Goal: Task Accomplishment & Management: Manage account settings

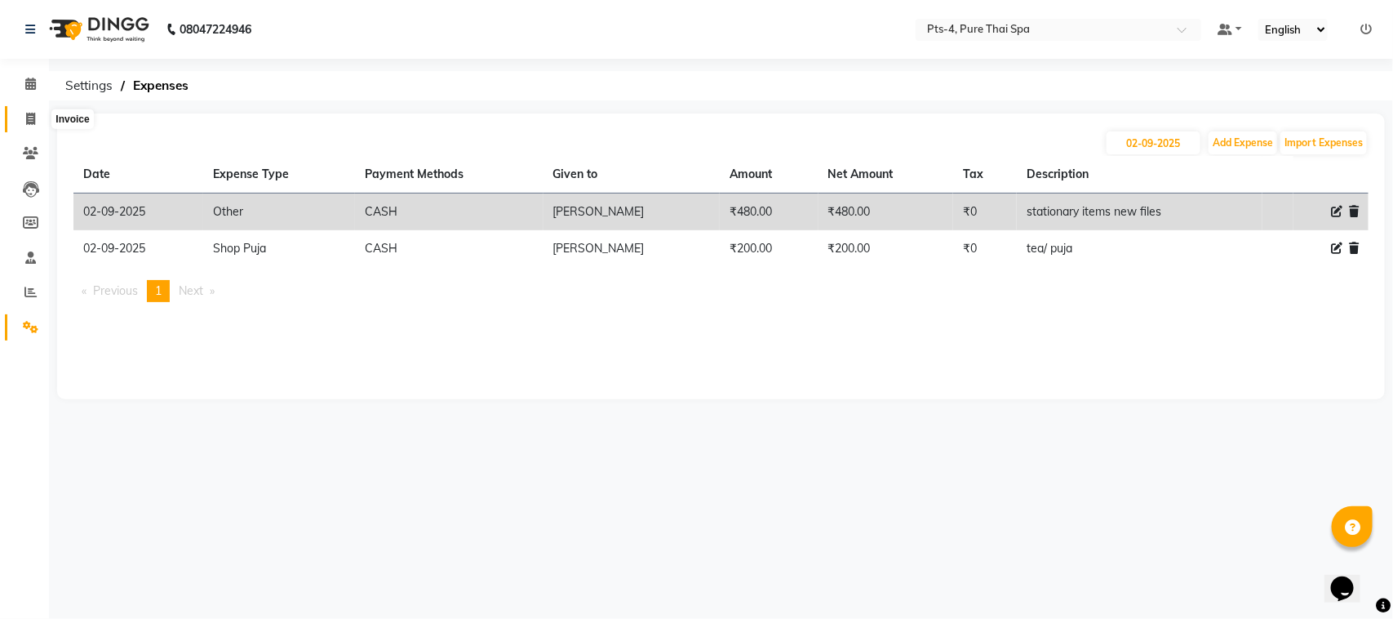
click at [29, 123] on icon at bounding box center [30, 119] width 9 height 12
select select "service"
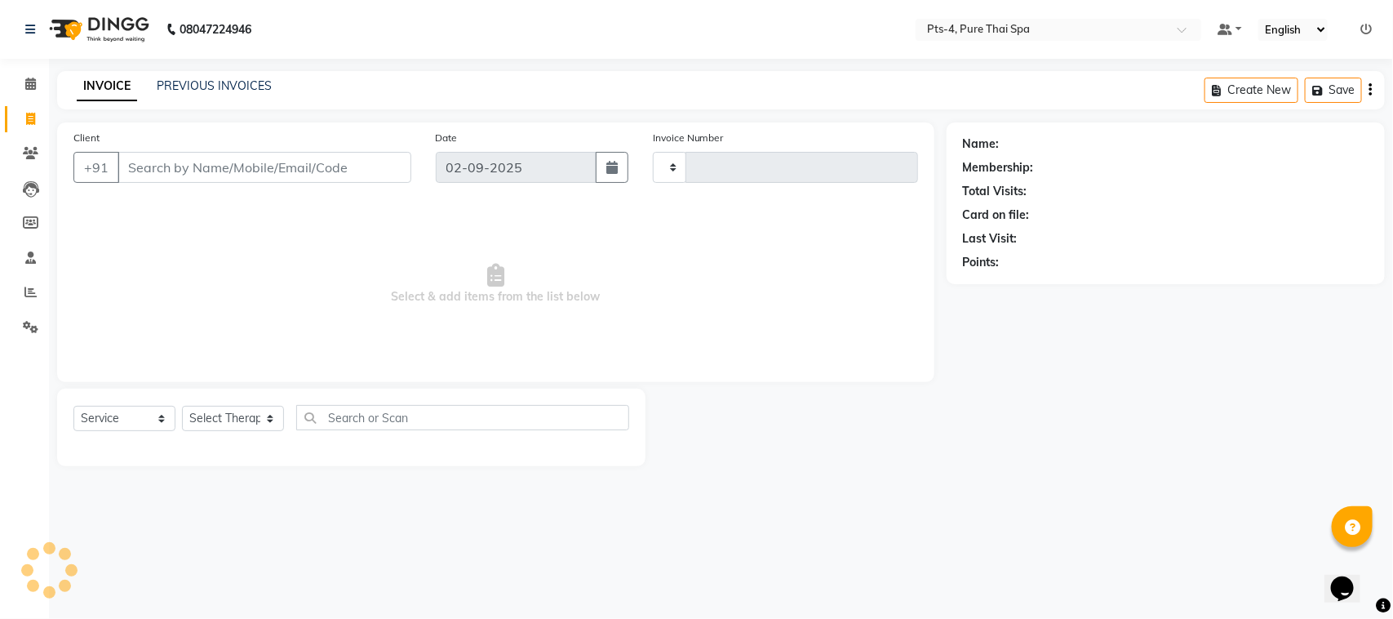
type input "2362"
select select "6459"
click at [140, 172] on input "8971769793" at bounding box center [223, 167] width 211 height 31
type input "8971769793"
click at [196, 91] on link "PREVIOUS INVOICES" at bounding box center [214, 85] width 115 height 15
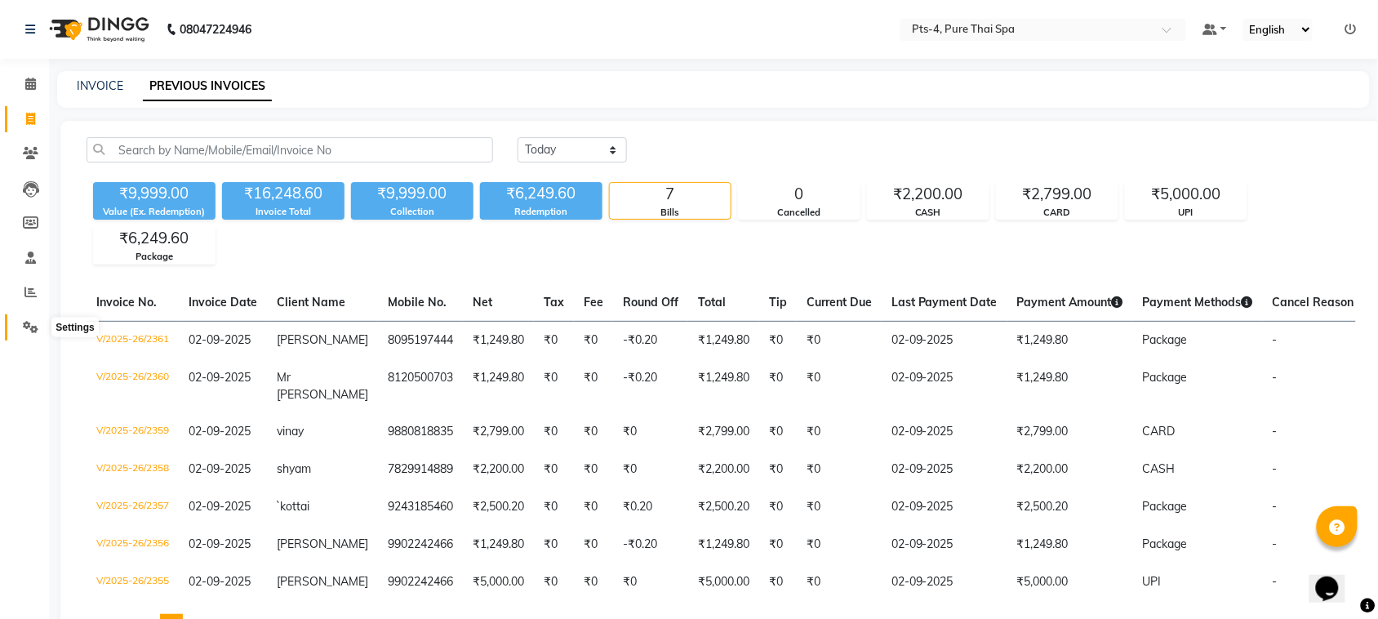
click at [41, 326] on span at bounding box center [30, 327] width 29 height 19
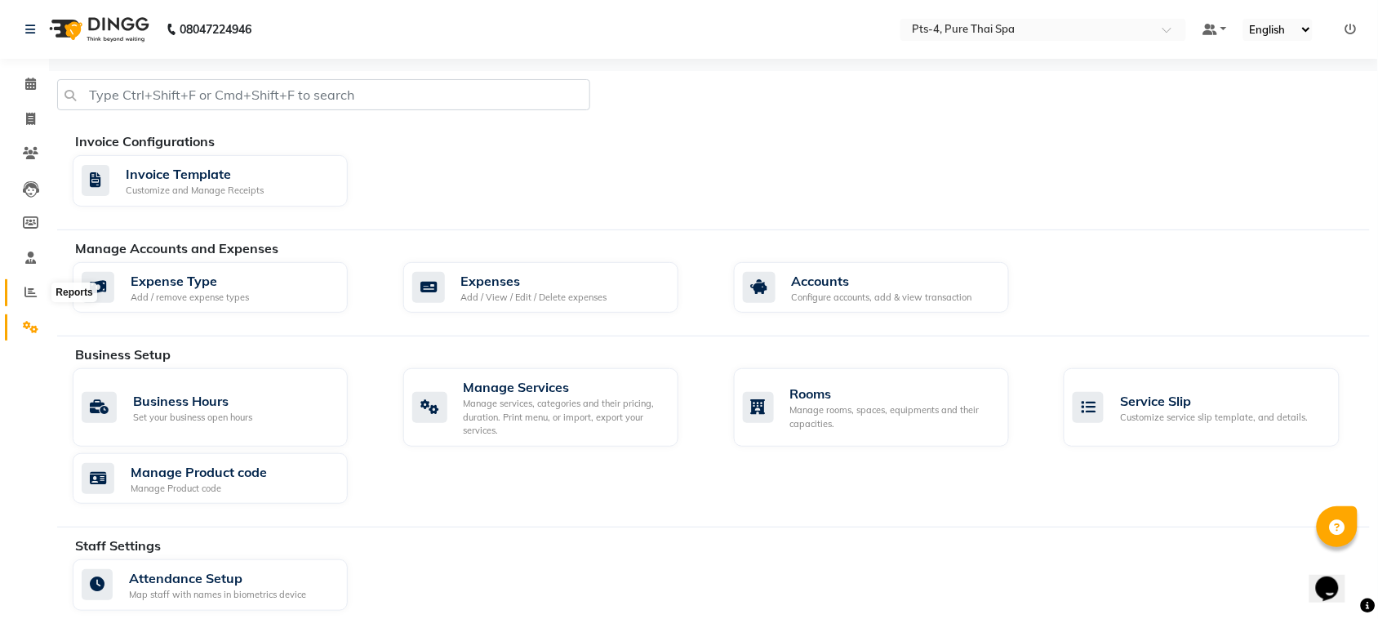
click at [33, 295] on icon at bounding box center [30, 292] width 12 height 12
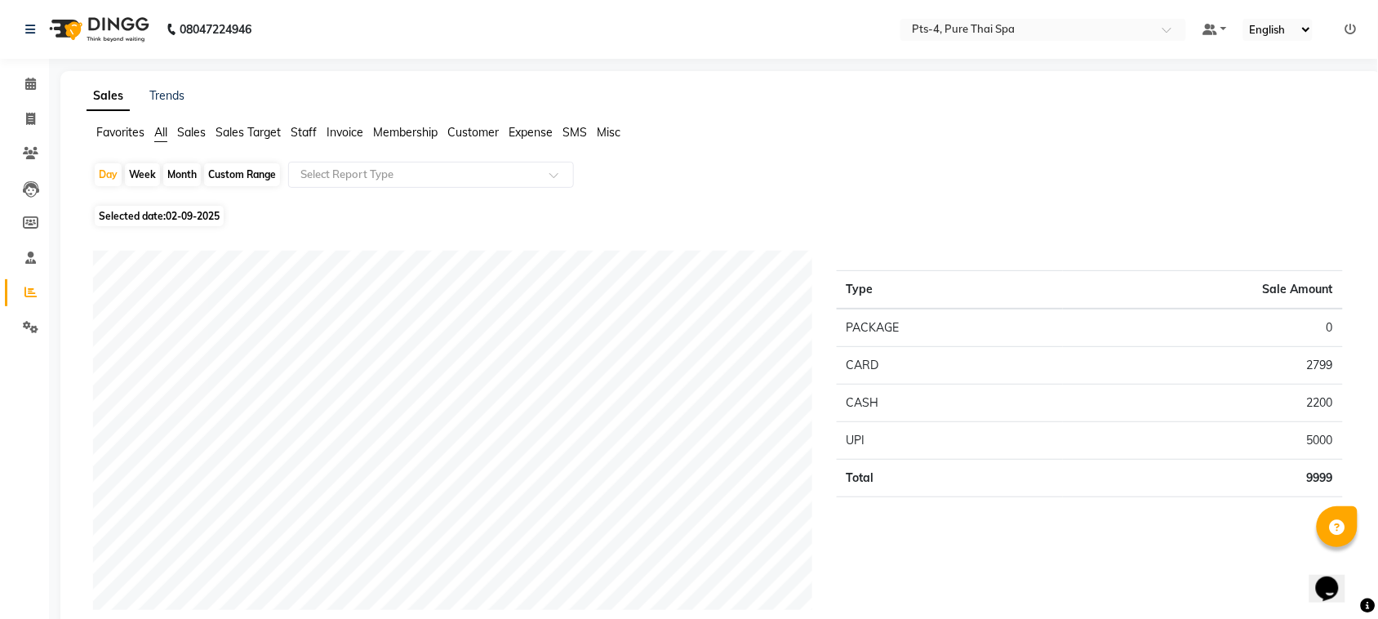
click at [184, 175] on div "Month" at bounding box center [182, 174] width 38 height 23
select select "9"
select select "2025"
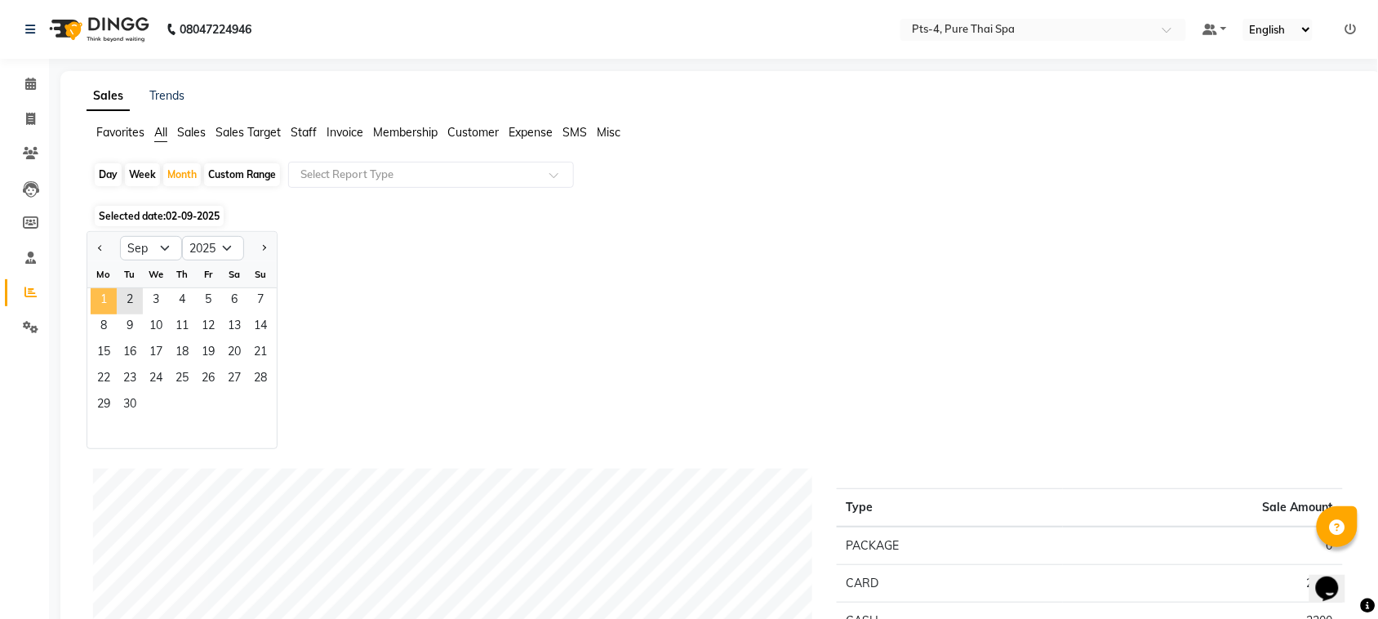
click at [106, 296] on span "1" at bounding box center [104, 301] width 26 height 26
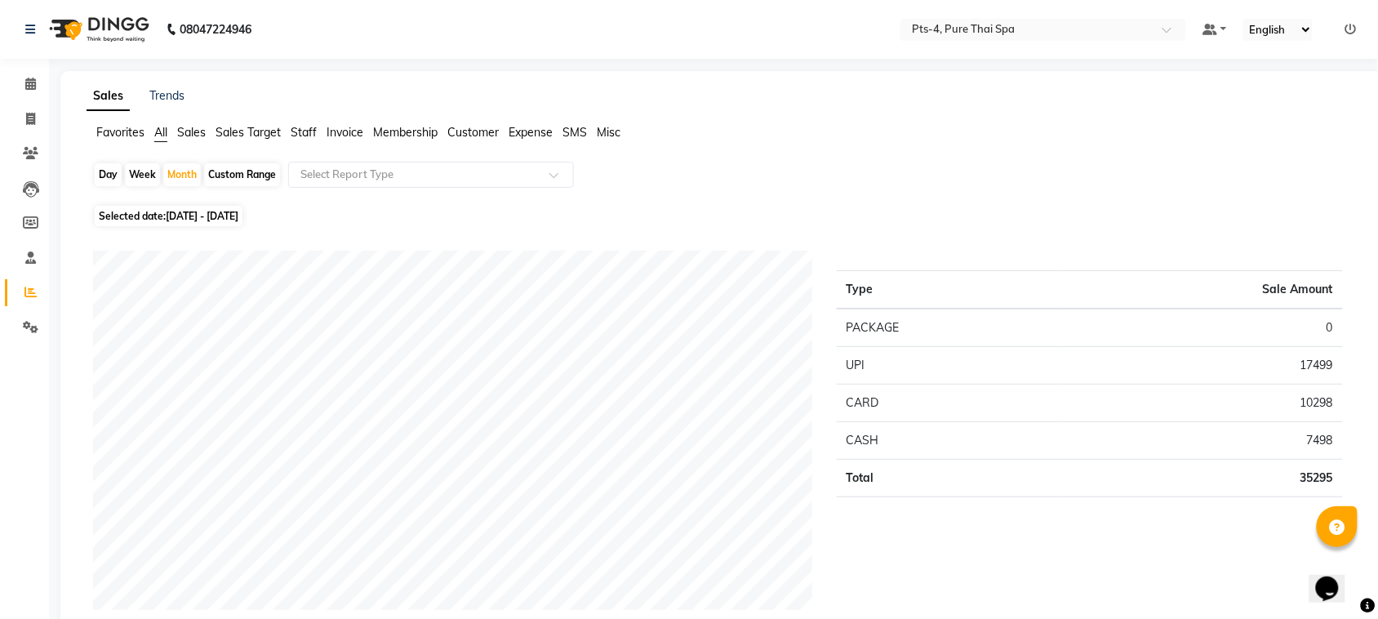
click at [237, 171] on div "Custom Range" at bounding box center [242, 174] width 76 height 23
select select "9"
select select "2025"
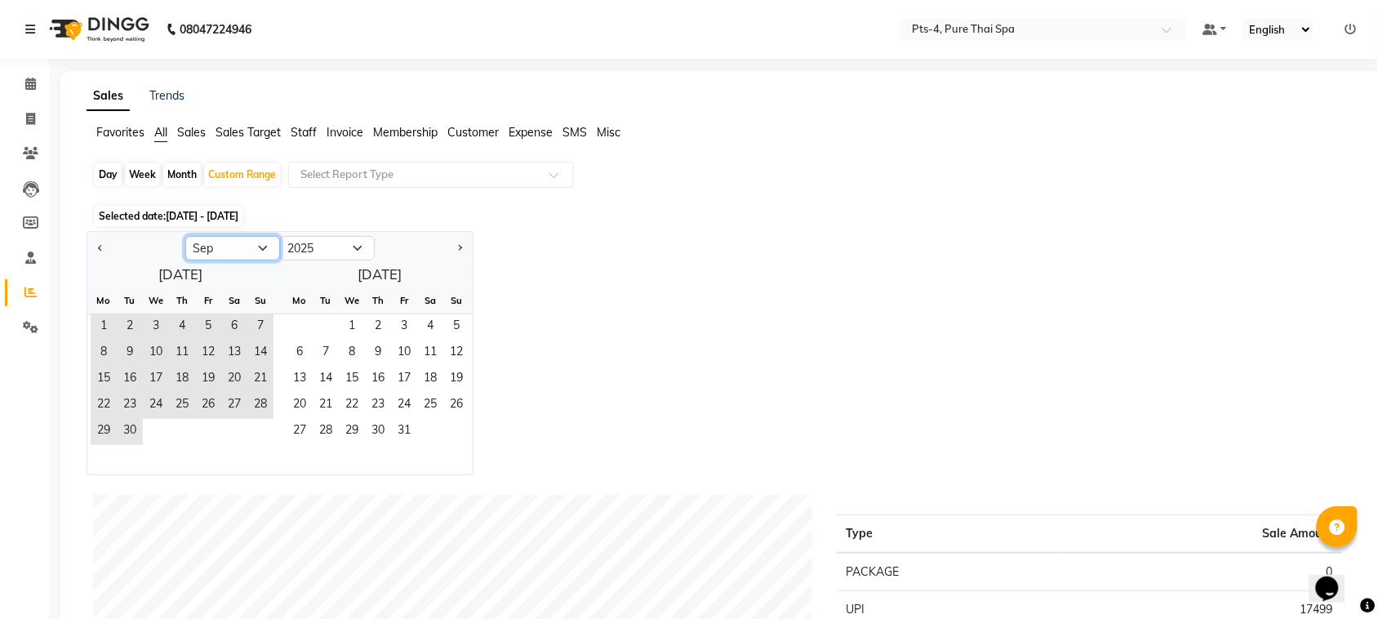
click at [254, 241] on select "Jan Feb Mar Apr May Jun [DATE] Aug Sep Oct Nov Dec" at bounding box center [232, 248] width 95 height 24
select select "8"
click at [185, 237] on select "Jan Feb Mar Apr May Jun [DATE] Aug Sep Oct Nov Dec" at bounding box center [232, 248] width 95 height 24
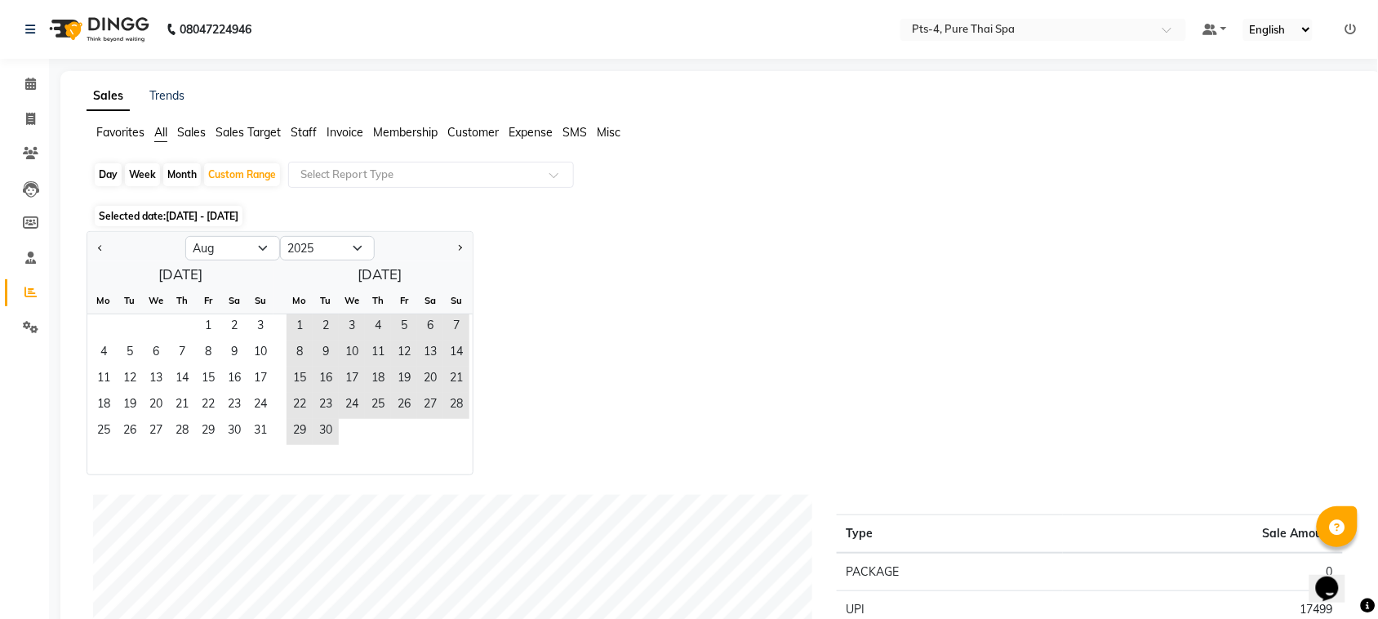
click at [209, 313] on div "Fr" at bounding box center [208, 300] width 26 height 26
click at [209, 320] on span "1" at bounding box center [208, 327] width 26 height 26
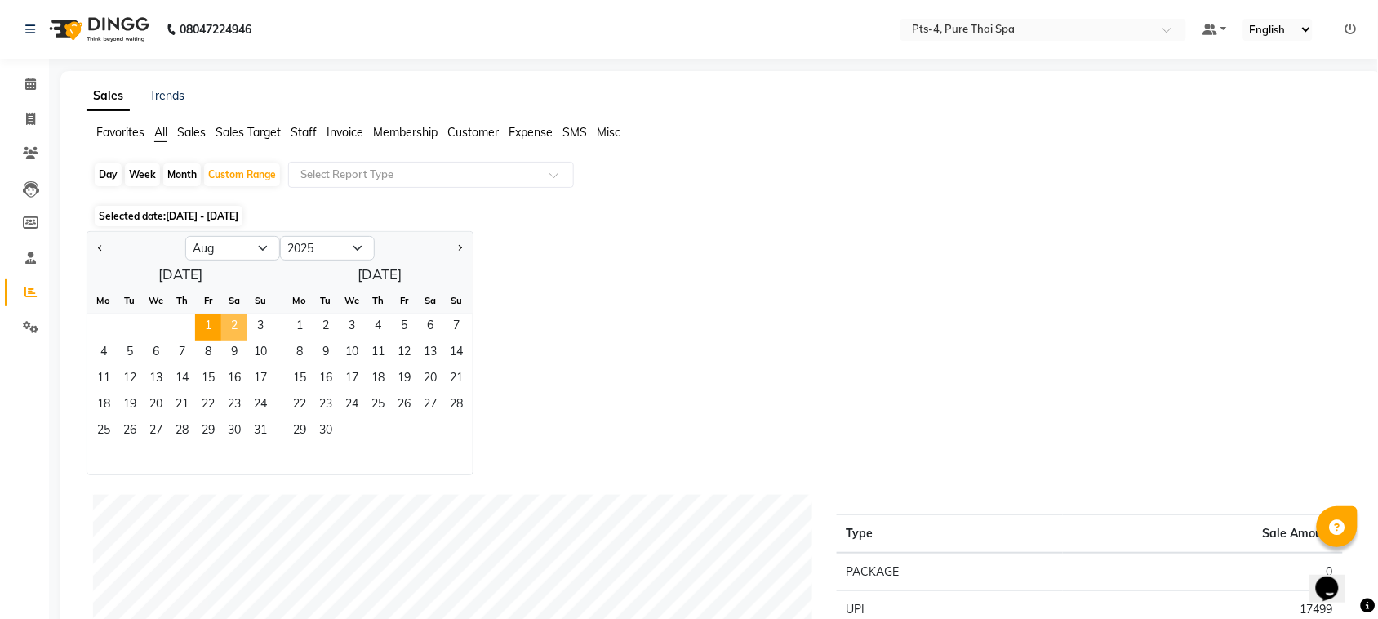
click at [241, 331] on span "2" at bounding box center [234, 327] width 26 height 26
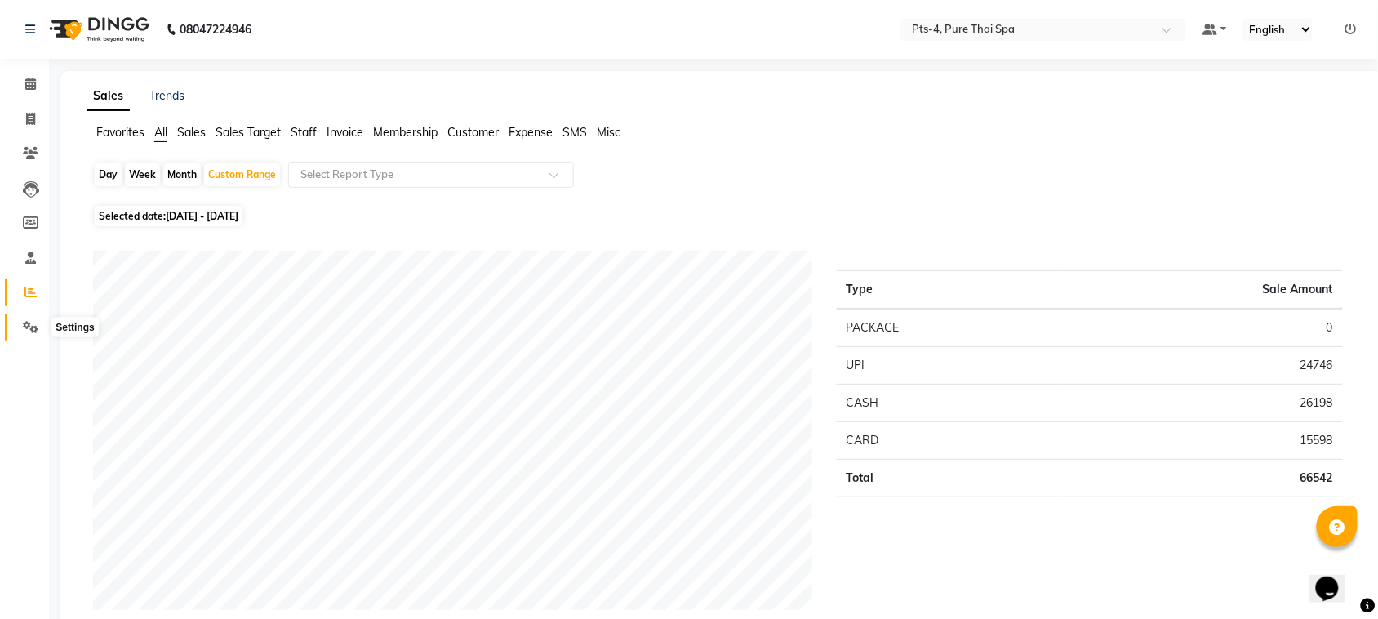
click at [21, 331] on span at bounding box center [30, 327] width 29 height 19
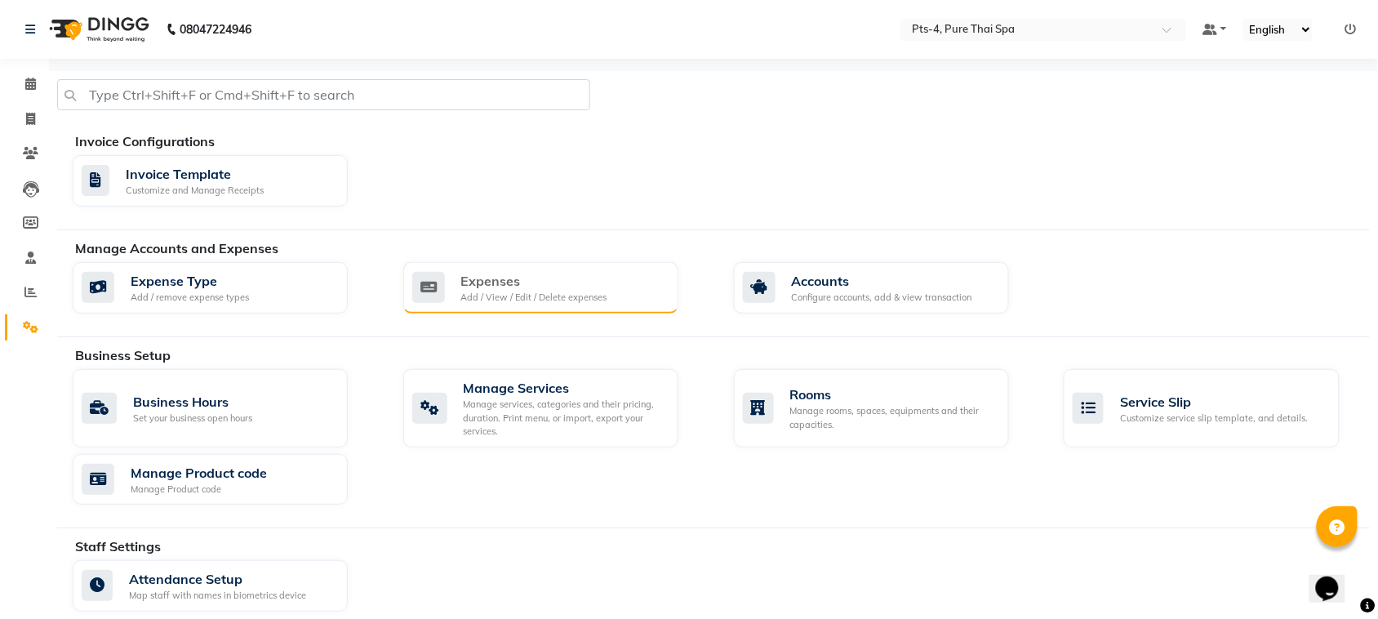
click at [544, 279] on div "Expenses" at bounding box center [534, 281] width 146 height 20
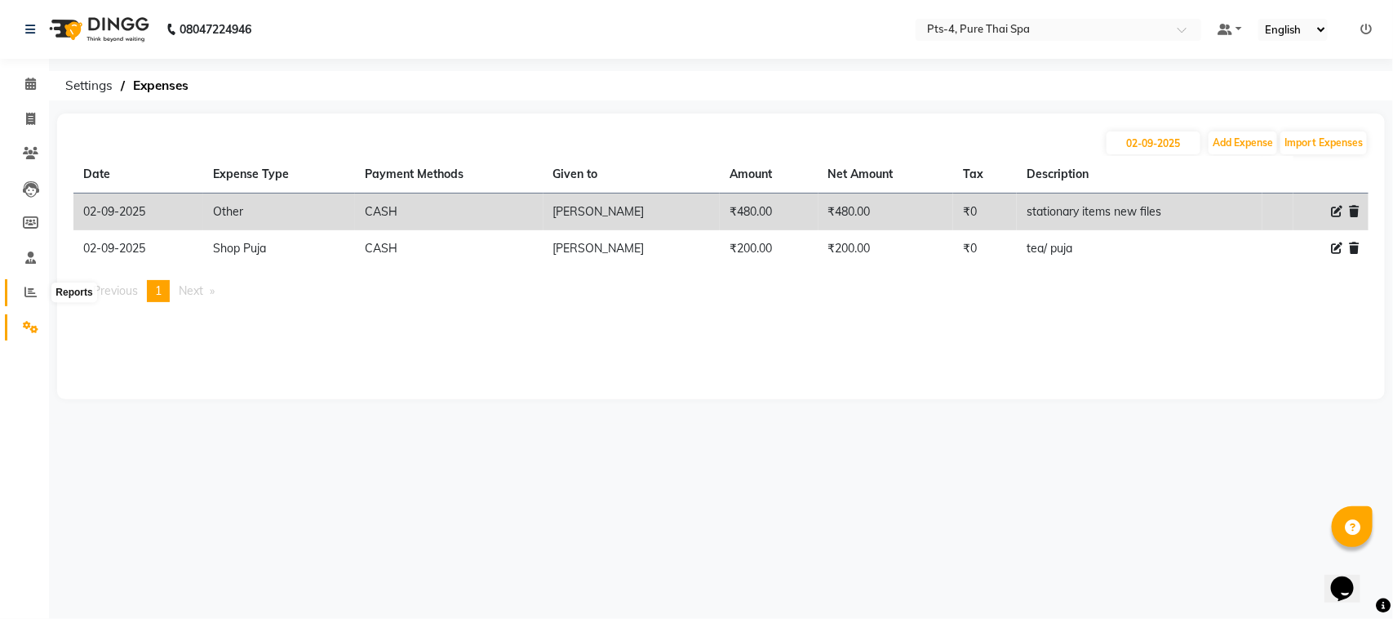
click at [31, 287] on icon at bounding box center [30, 292] width 12 height 12
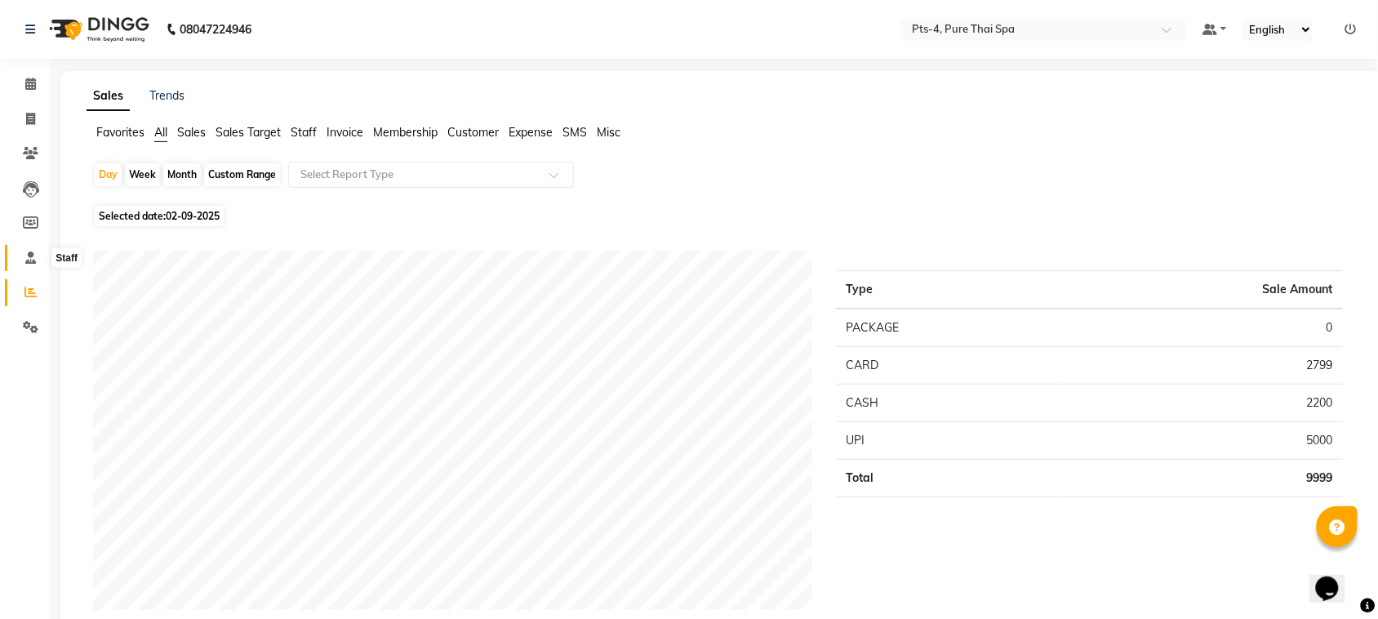
click at [27, 260] on icon at bounding box center [30, 257] width 11 height 12
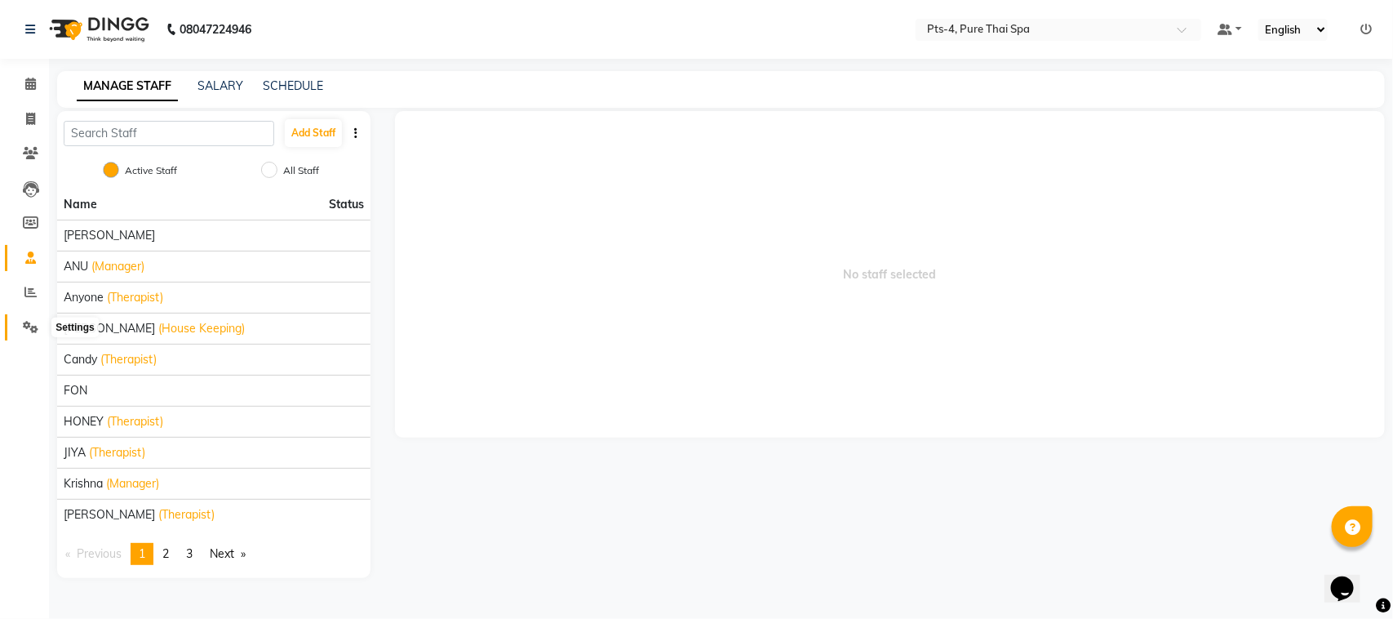
click at [23, 321] on icon at bounding box center [31, 327] width 16 height 12
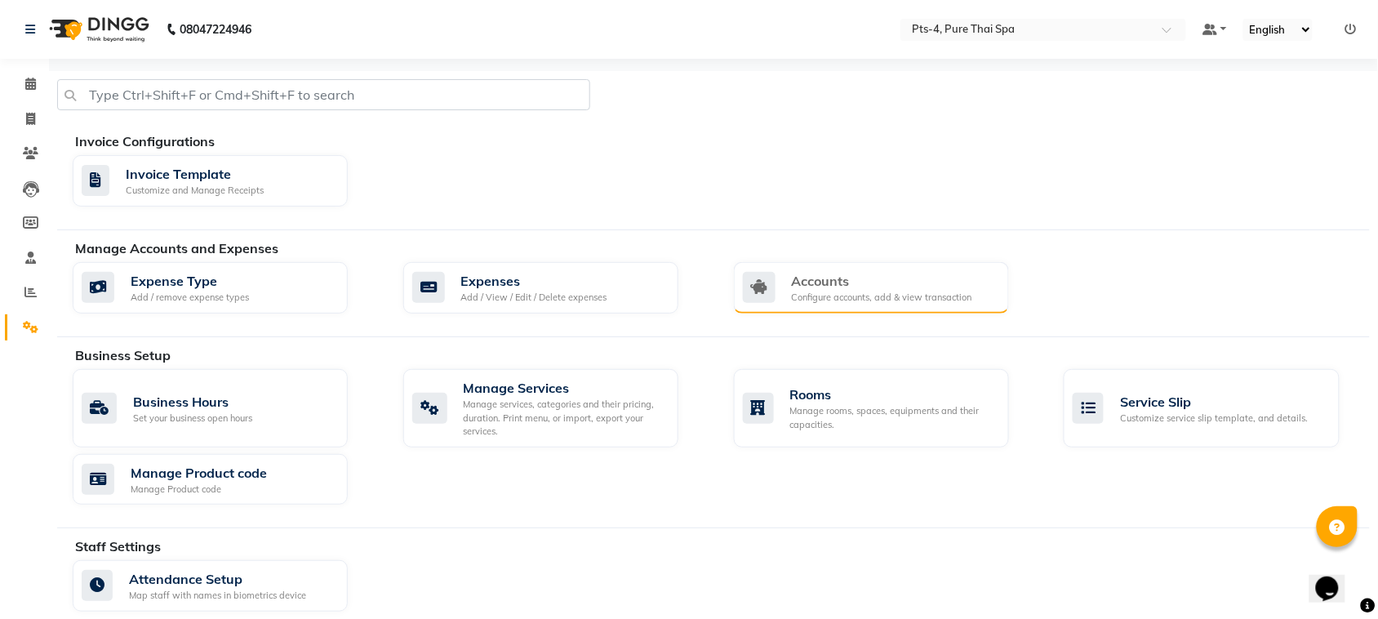
click at [868, 286] on div "Accounts" at bounding box center [882, 281] width 180 height 20
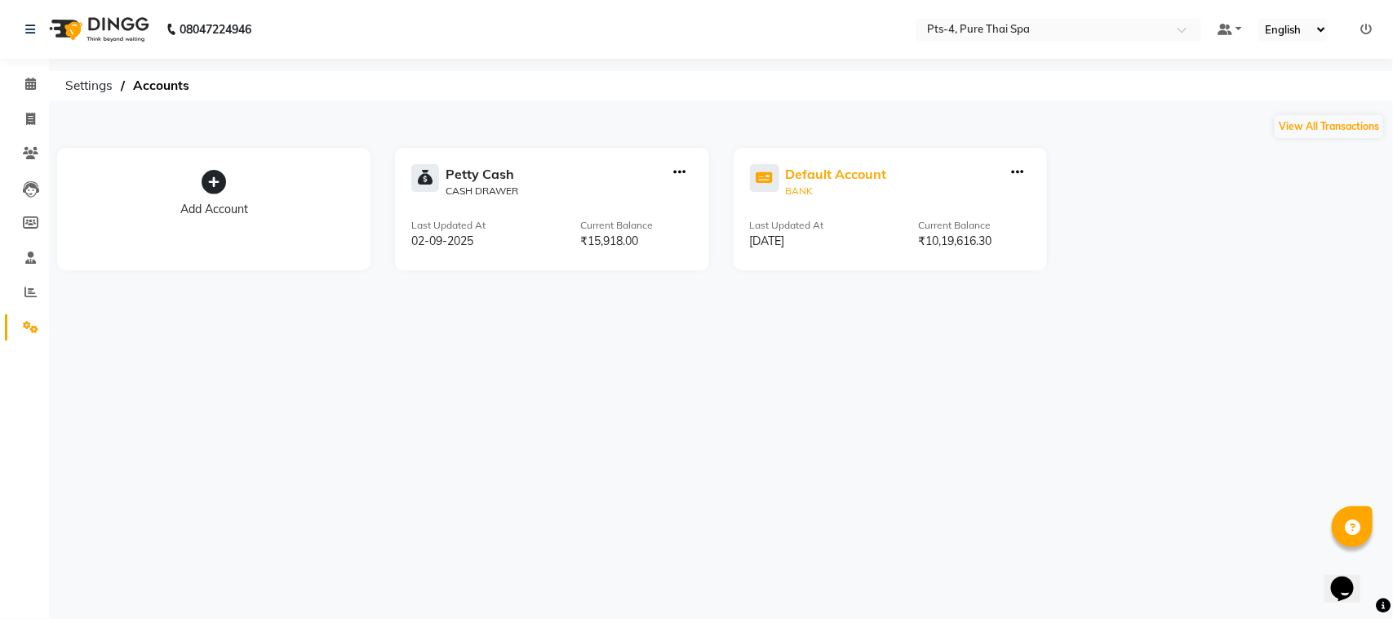
click at [781, 168] on div at bounding box center [768, 181] width 36 height 34
select select "5481"
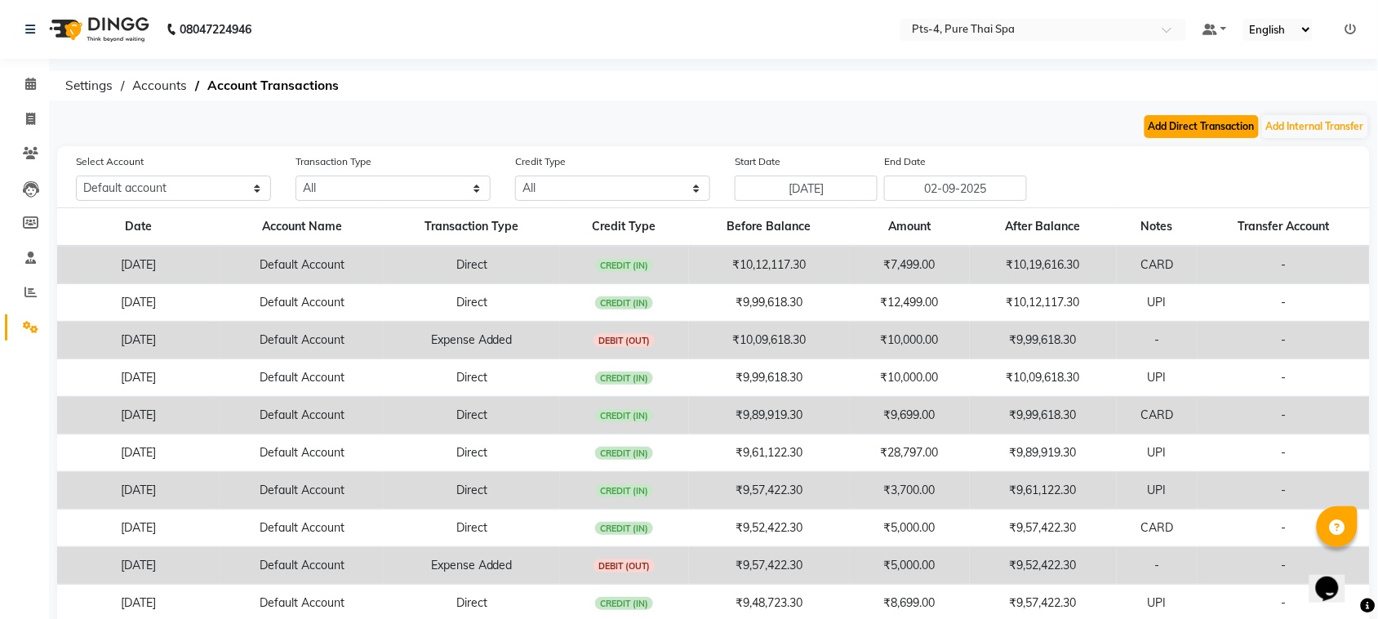
click at [1219, 135] on button "Add Direct Transaction" at bounding box center [1201, 126] width 114 height 23
select select "direct"
select select "5481"
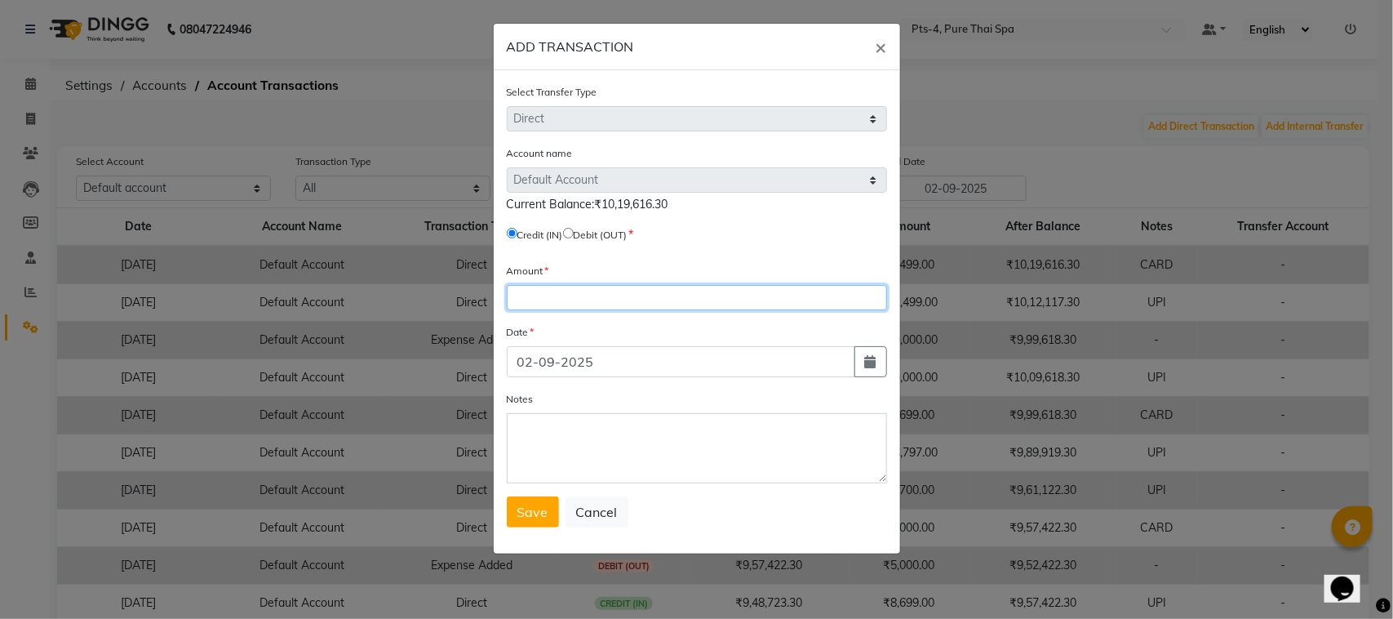
click at [556, 287] on input "number" at bounding box center [697, 297] width 380 height 25
type input "2799"
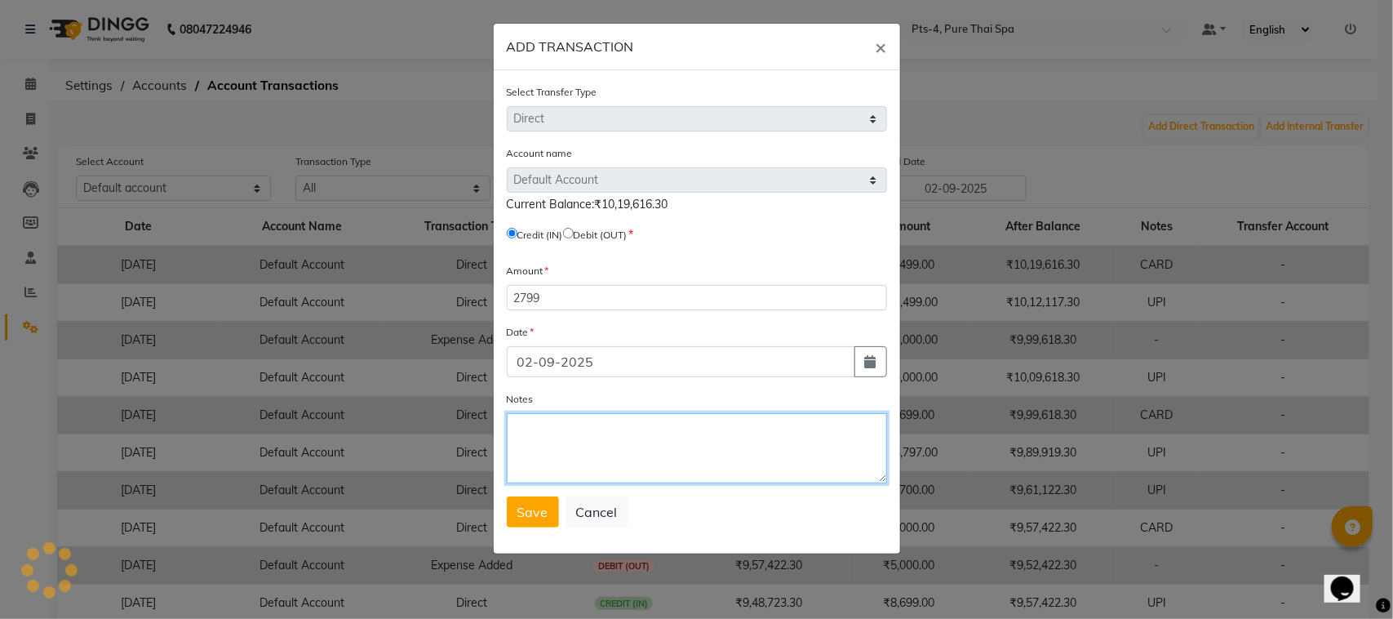
click at [589, 437] on textarea "Notes" at bounding box center [697, 448] width 380 height 70
type textarea "c"
type textarea "CARD"
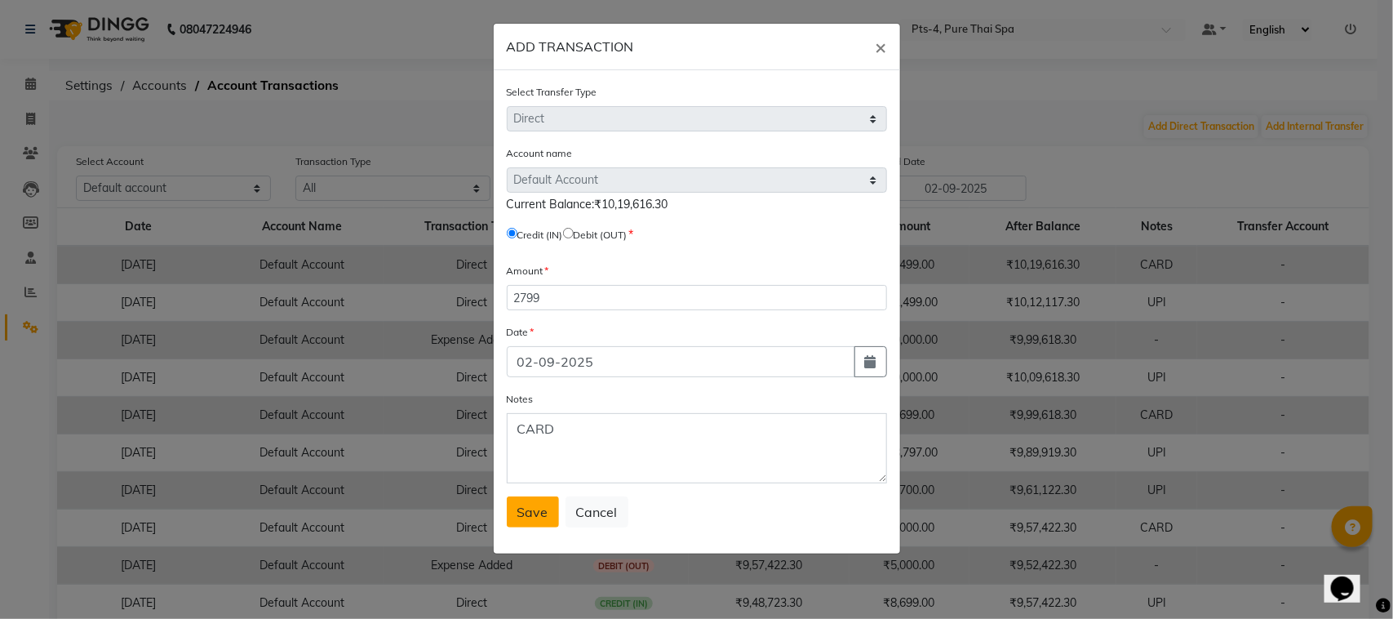
click at [544, 496] on button "Save" at bounding box center [533, 511] width 52 height 31
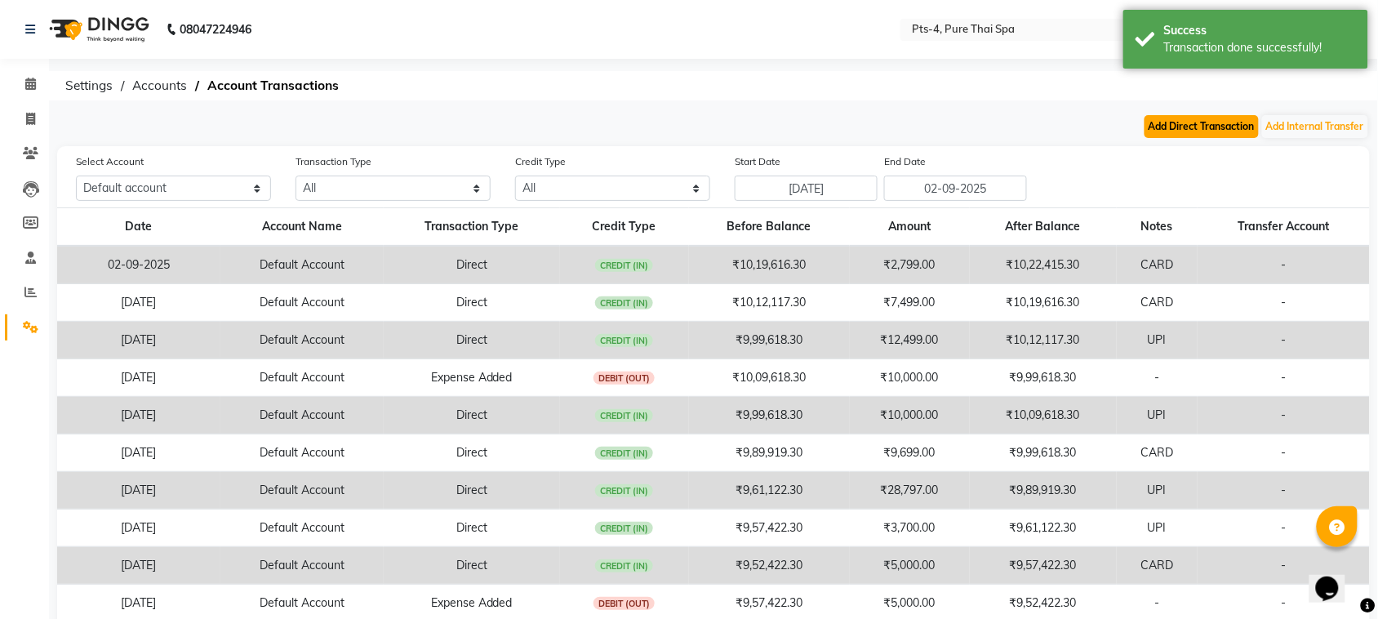
click at [1214, 115] on button "Add Direct Transaction" at bounding box center [1201, 126] width 114 height 23
select select "direct"
select select "5481"
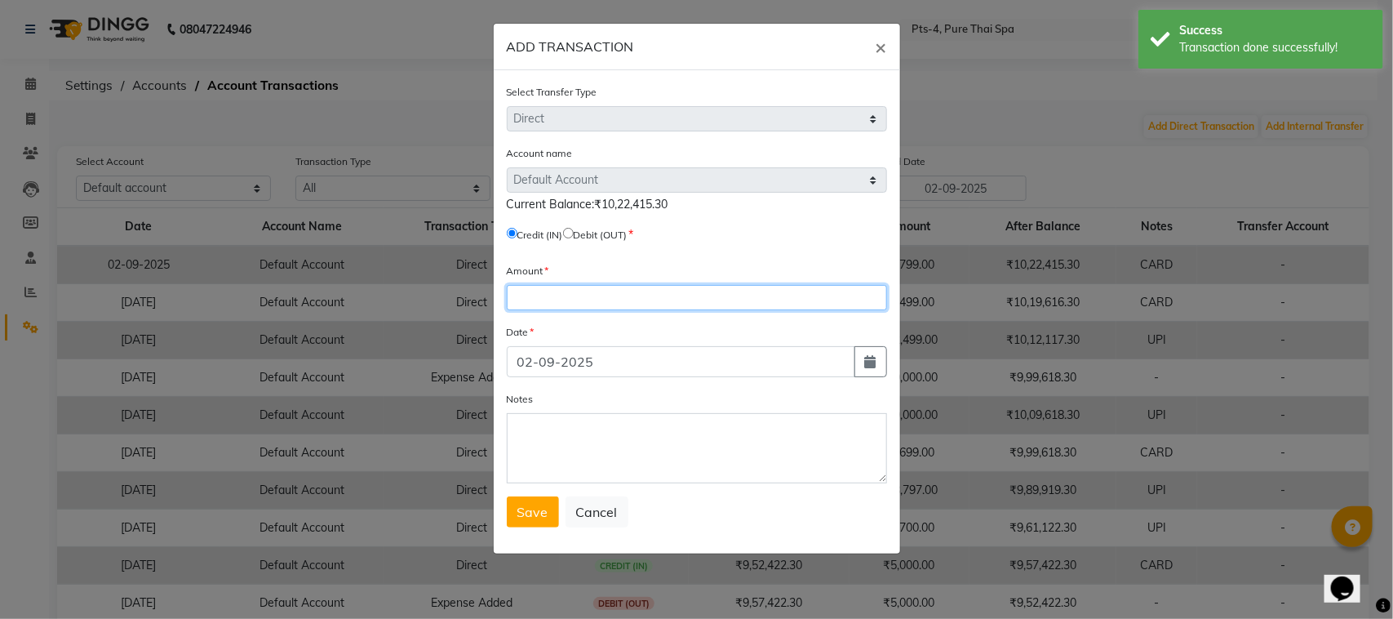
click at [618, 303] on input "number" at bounding box center [697, 297] width 380 height 25
type input "5000"
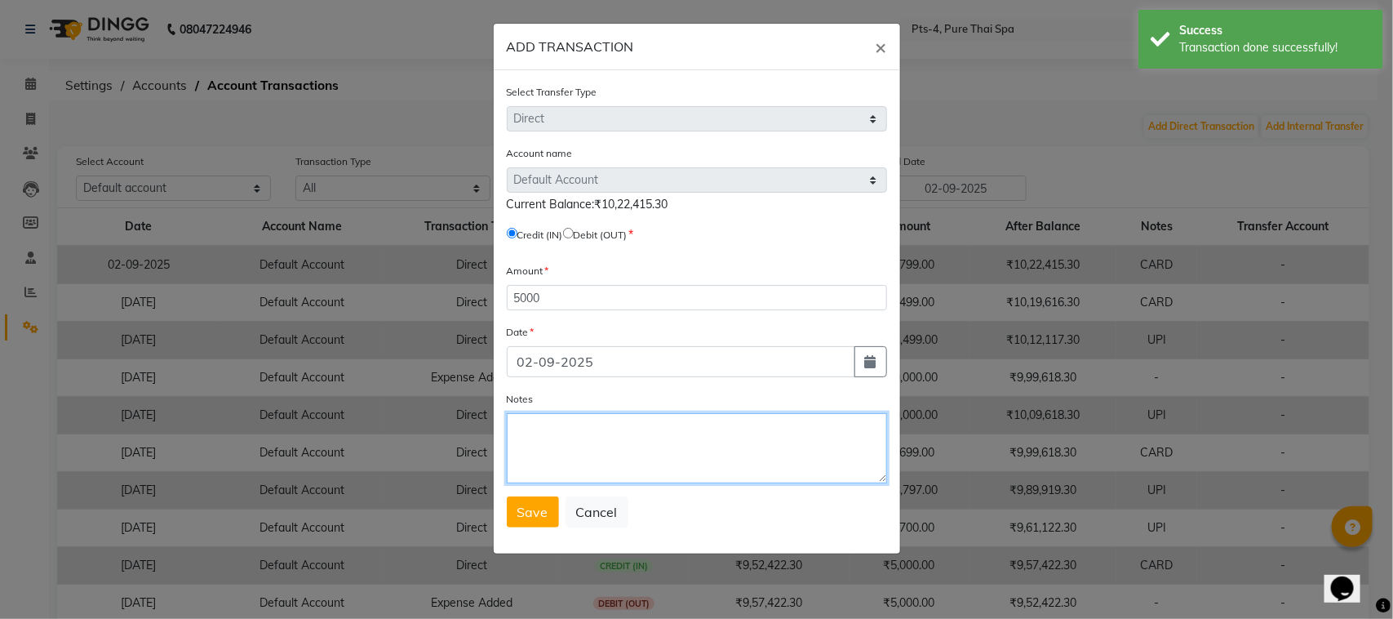
click at [548, 429] on textarea "Notes" at bounding box center [697, 448] width 380 height 70
type textarea "UPI"
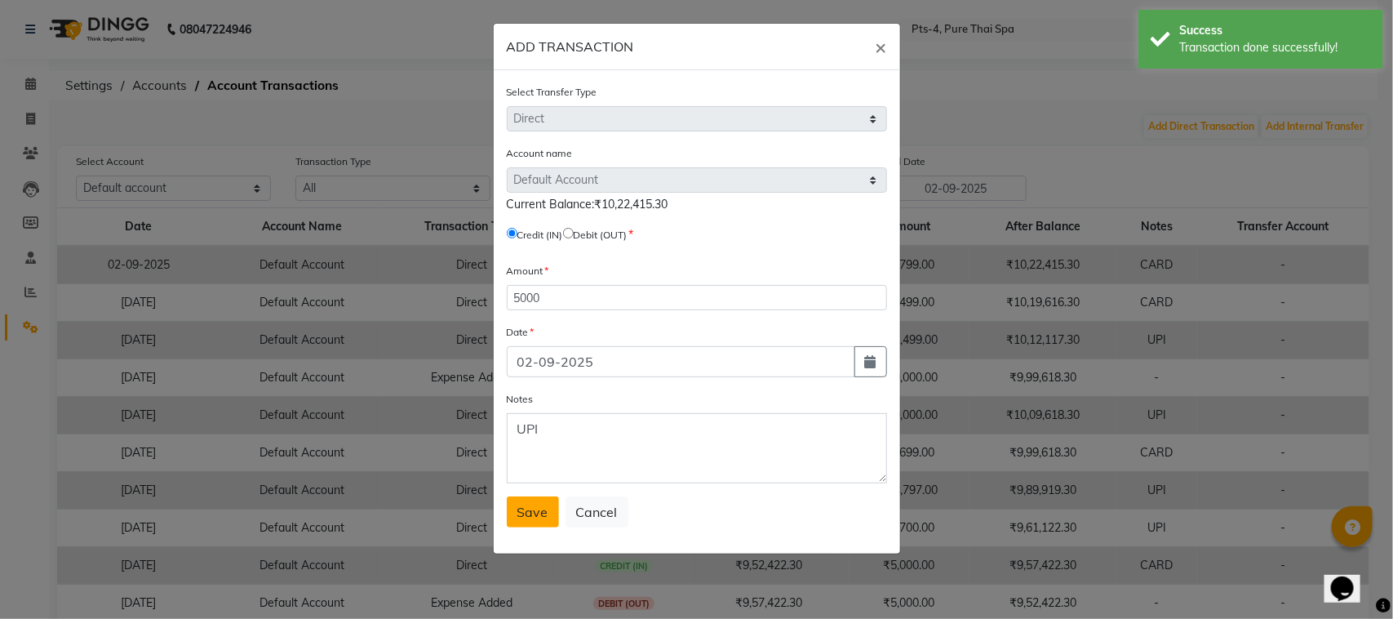
click at [532, 504] on span "Save" at bounding box center [532, 512] width 31 height 16
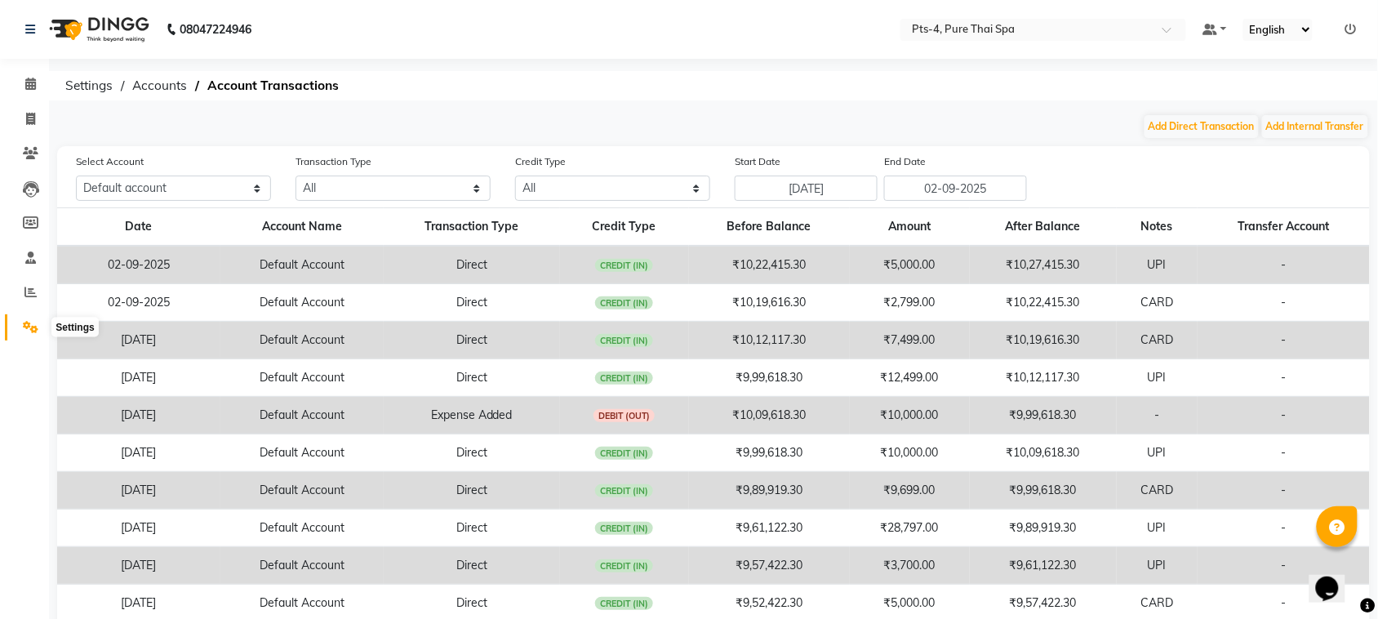
click at [23, 325] on icon at bounding box center [31, 327] width 16 height 12
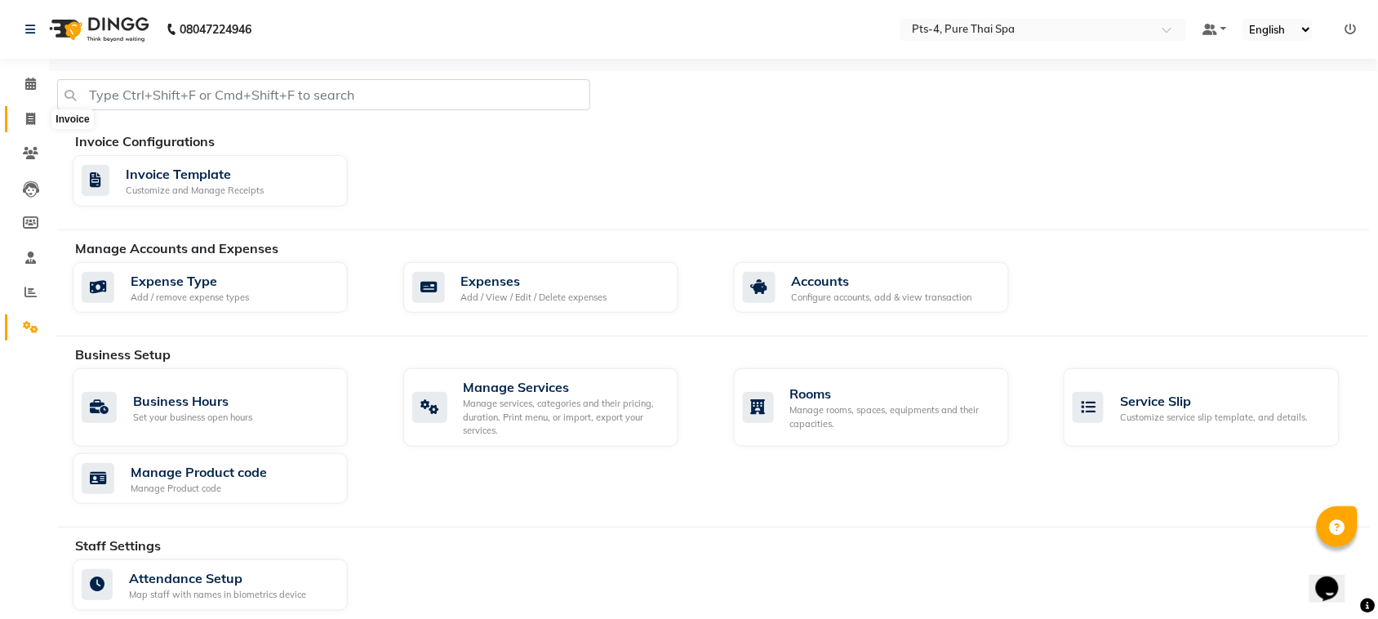
click at [41, 113] on span at bounding box center [30, 119] width 29 height 19
select select "service"
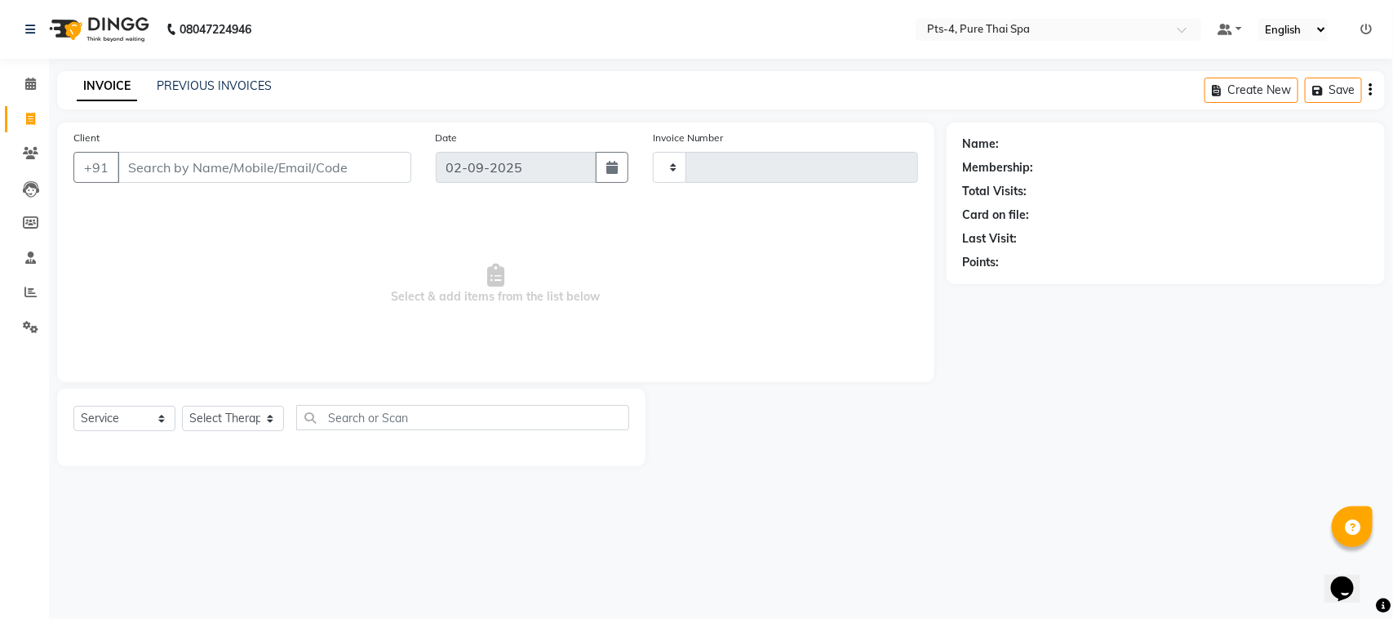
type input "2362"
select select "6459"
click at [226, 83] on link "PREVIOUS INVOICES" at bounding box center [214, 85] width 115 height 15
